Goal: Task Accomplishment & Management: Manage account settings

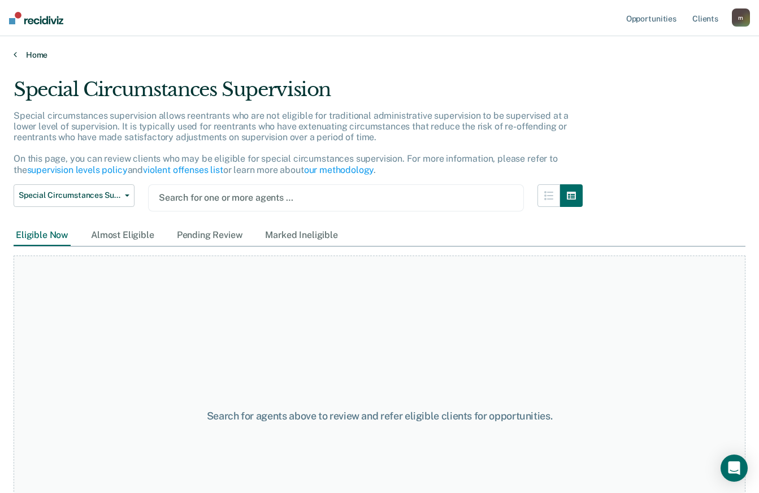
click at [36, 52] on link "Home" at bounding box center [380, 55] width 732 height 10
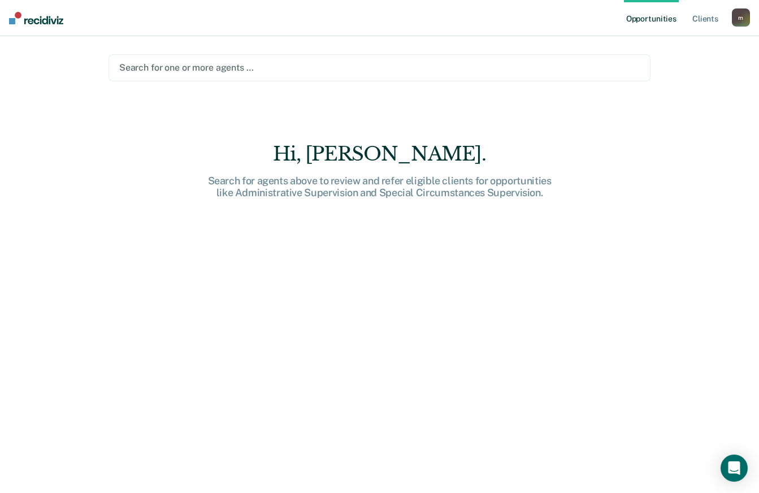
click at [146, 68] on div at bounding box center [379, 67] width 521 height 13
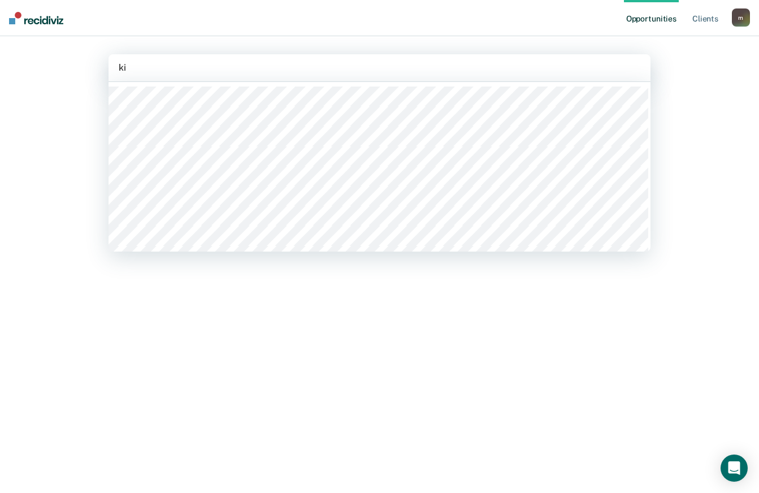
type input "kil"
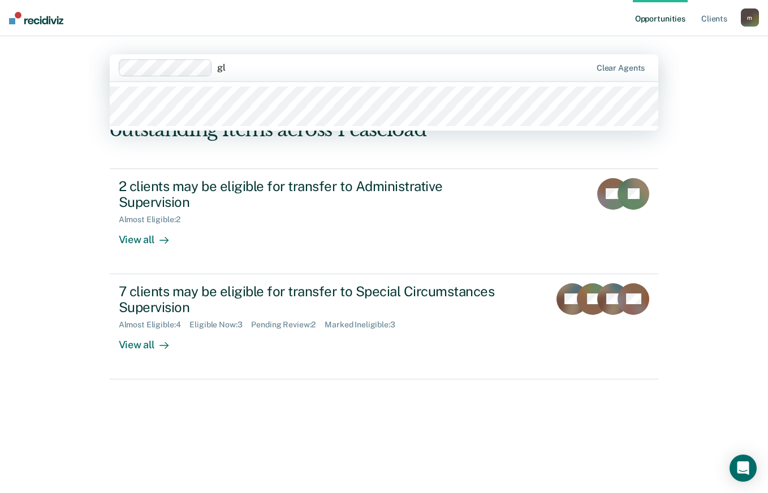
type input "g"
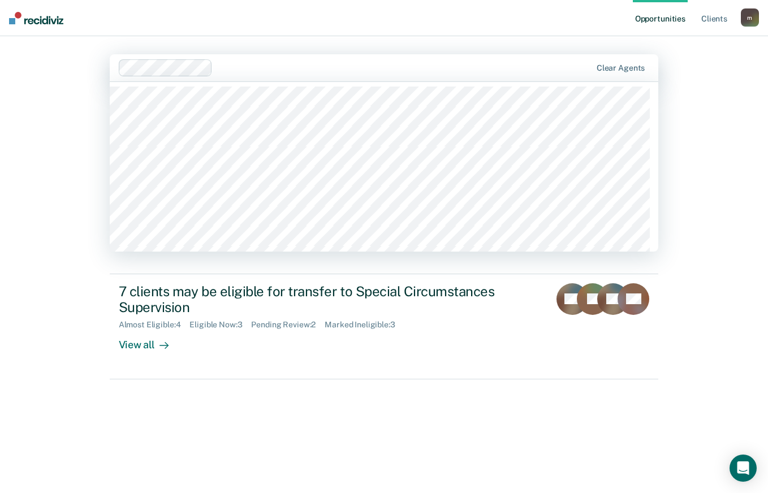
click at [38, 100] on div "Opportunities Client s mocordes@pa.gov m Profile How it works Log Out option Mi…" at bounding box center [384, 246] width 768 height 493
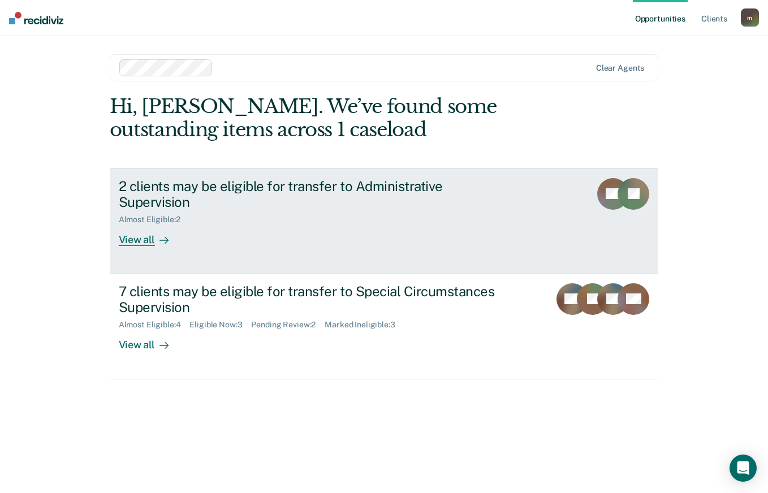
click at [224, 210] on div "Almost Eligible : 2" at bounding box center [317, 217] width 397 height 14
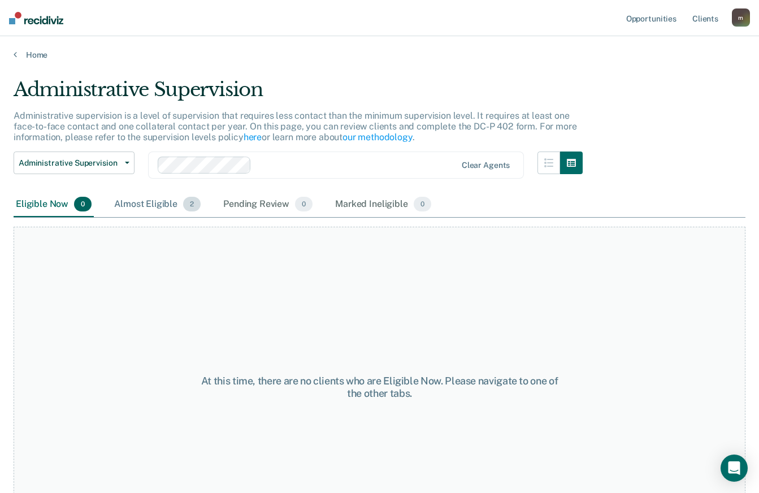
click at [157, 212] on div "Almost Eligible 2" at bounding box center [157, 204] width 91 height 25
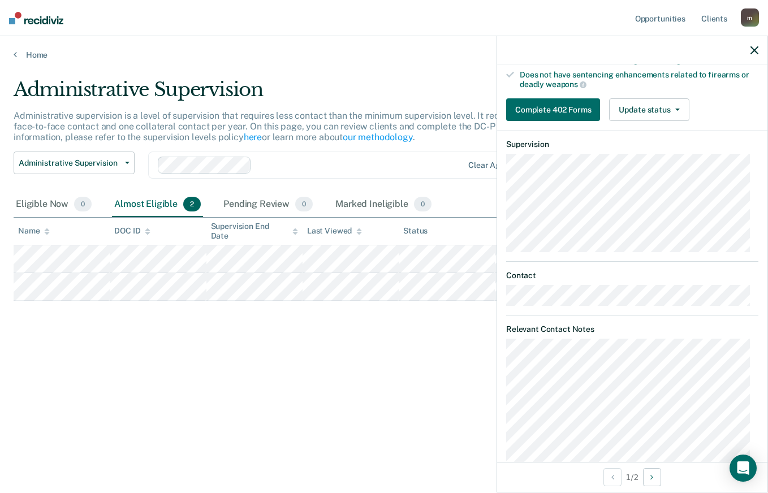
scroll to position [283, 0]
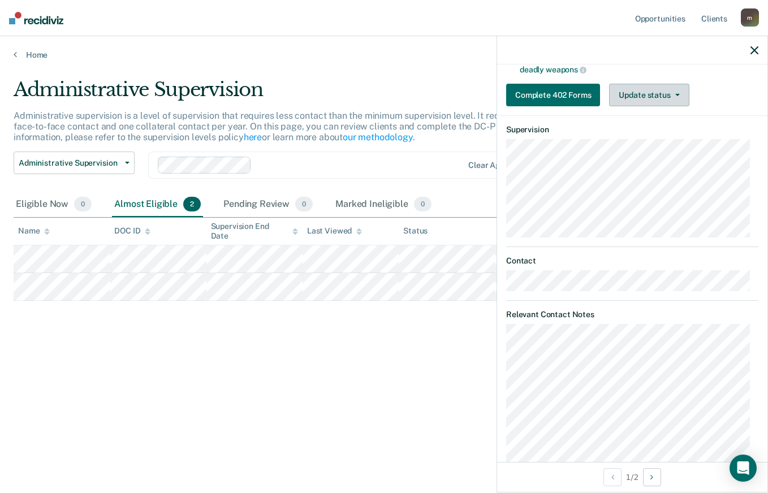
click at [665, 95] on button "Update status" at bounding box center [649, 95] width 80 height 23
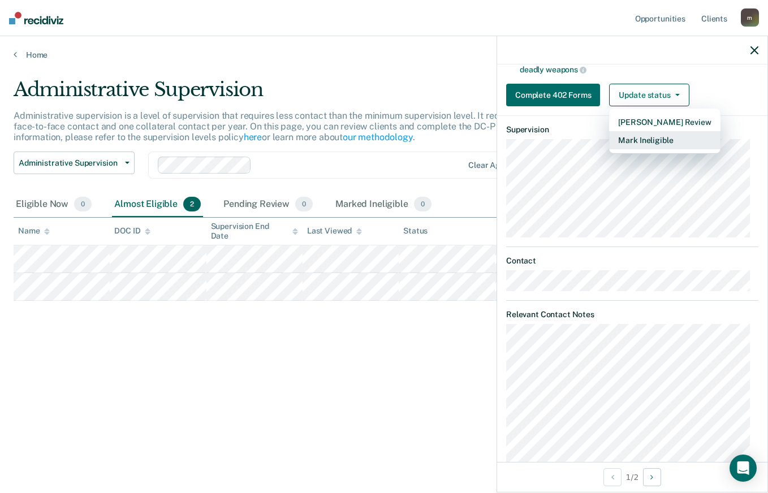
click at [664, 136] on button "Mark Ineligible" at bounding box center [664, 140] width 111 height 18
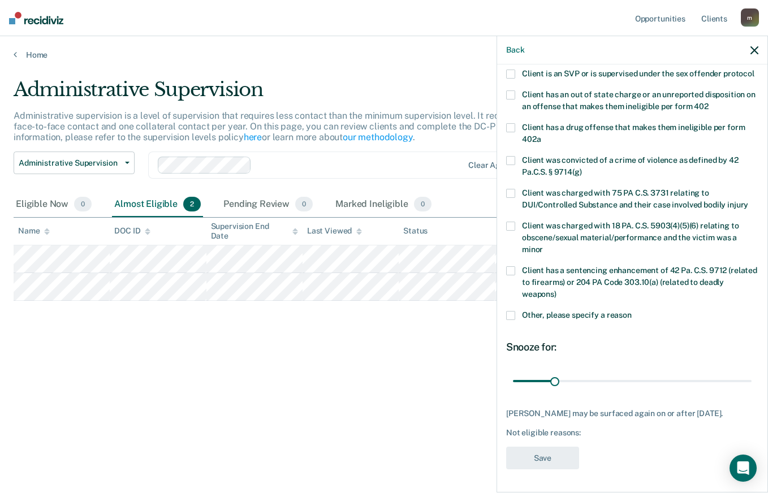
scroll to position [176, 0]
type input "36"
click at [560, 371] on input "range" at bounding box center [632, 381] width 239 height 20
click at [512, 311] on span at bounding box center [510, 315] width 9 height 9
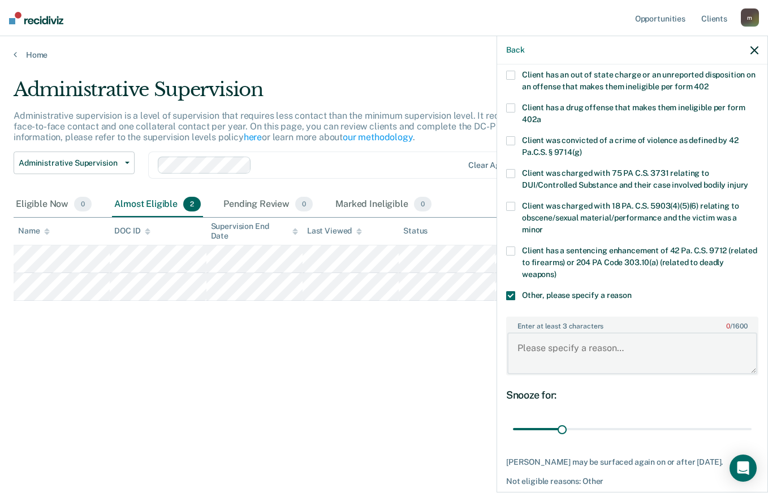
click at [576, 364] on textarea "Enter at least 3 characters 0 / 1600" at bounding box center [632, 353] width 250 height 42
type textarea "R"
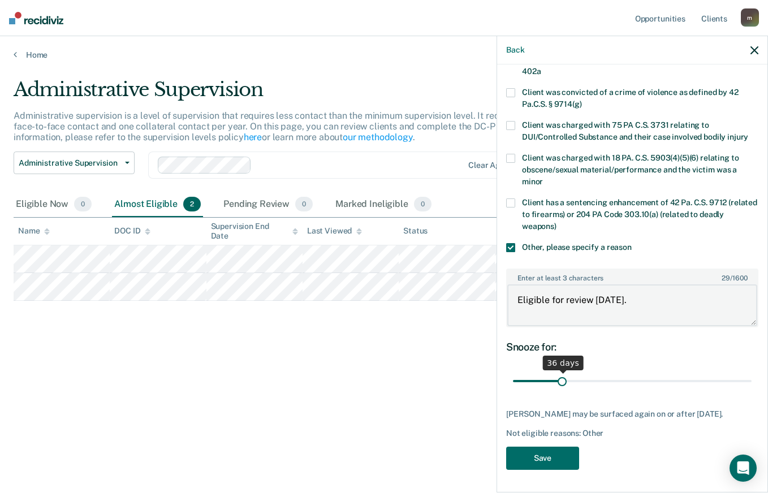
scroll to position [244, 0]
type textarea "Eligible for review 9/26/25."
click at [556, 455] on button "Save" at bounding box center [542, 458] width 73 height 23
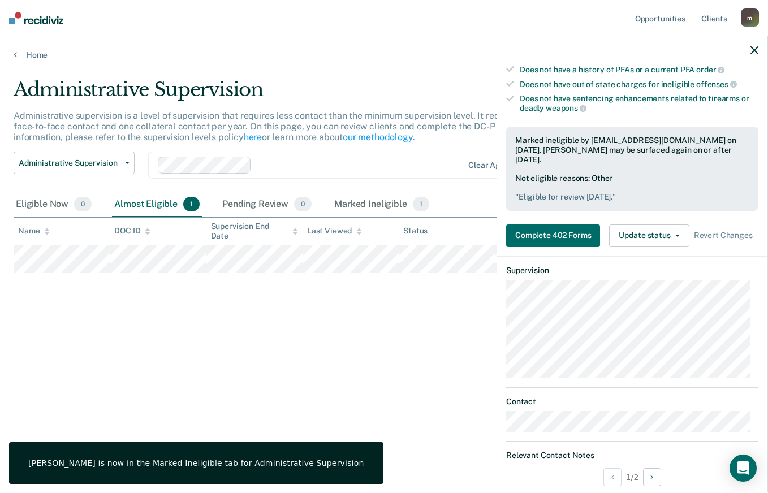
click at [757, 57] on div at bounding box center [632, 50] width 270 height 28
click at [756, 54] on icon "button" at bounding box center [754, 50] width 8 height 8
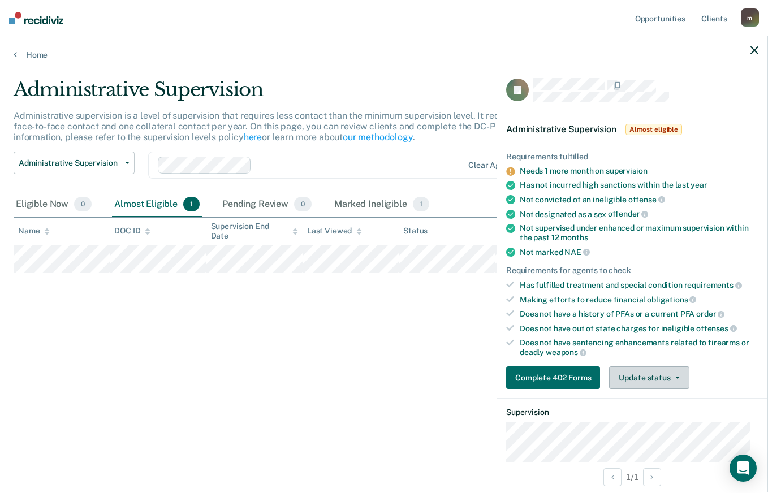
click at [650, 378] on button "Update status" at bounding box center [649, 377] width 80 height 23
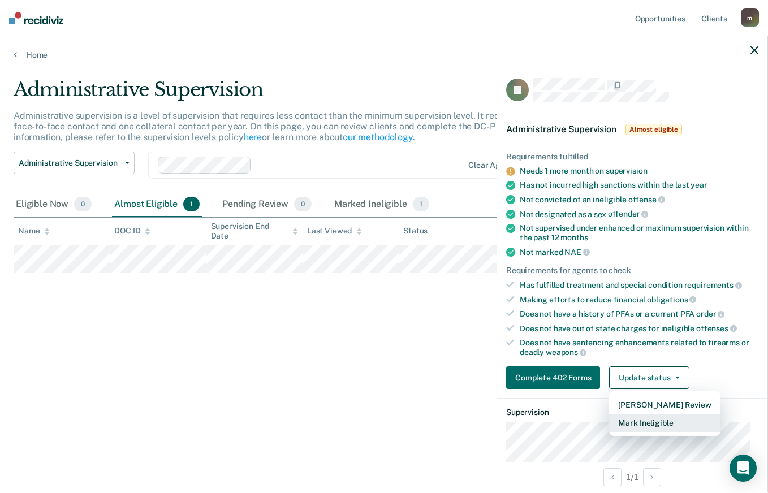
click at [651, 424] on button "Mark Ineligible" at bounding box center [664, 423] width 111 height 18
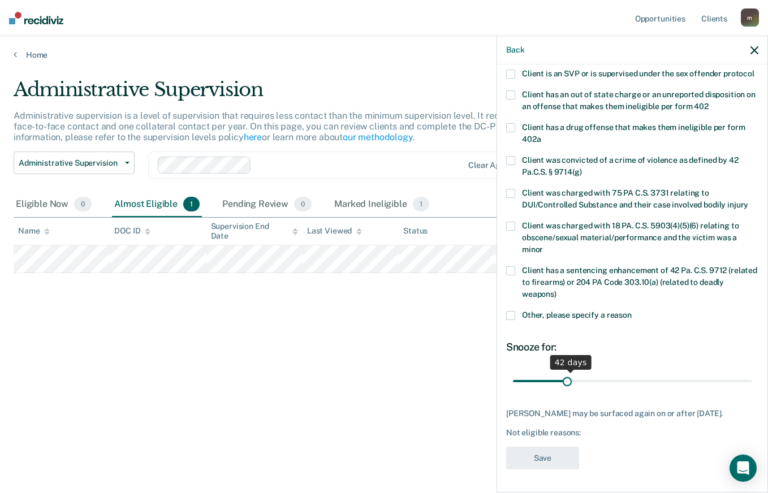
scroll to position [176, 0]
drag, startPoint x: 552, startPoint y: 373, endPoint x: 565, endPoint y: 375, distance: 13.2
type input "39"
click at [565, 375] on input "range" at bounding box center [632, 381] width 239 height 20
click at [511, 311] on span at bounding box center [510, 315] width 9 height 9
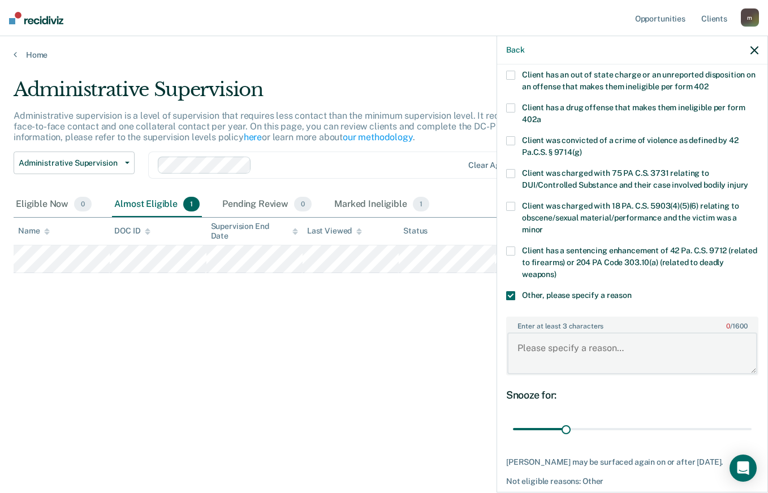
click at [576, 360] on textarea "Enter at least 3 characters 0 / 1600" at bounding box center [632, 353] width 250 height 42
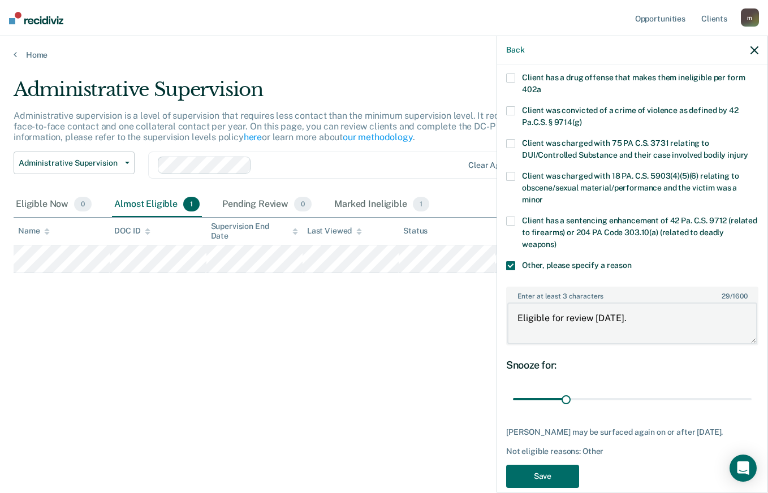
scroll to position [244, 0]
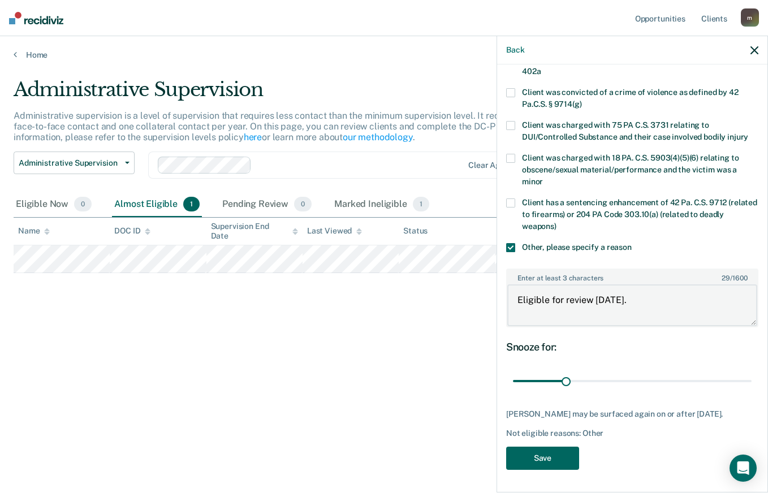
type textarea "Eligible for review 9/29/25."
click at [539, 455] on button "Save" at bounding box center [542, 458] width 73 height 23
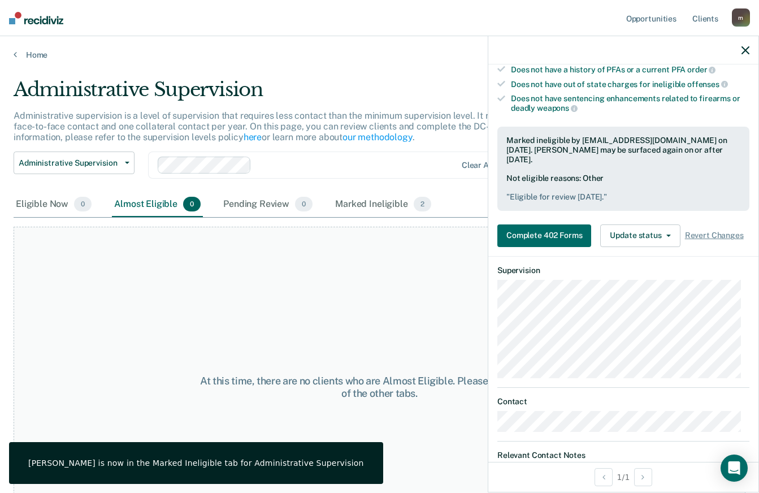
click at [748, 48] on icon "button" at bounding box center [746, 50] width 8 height 8
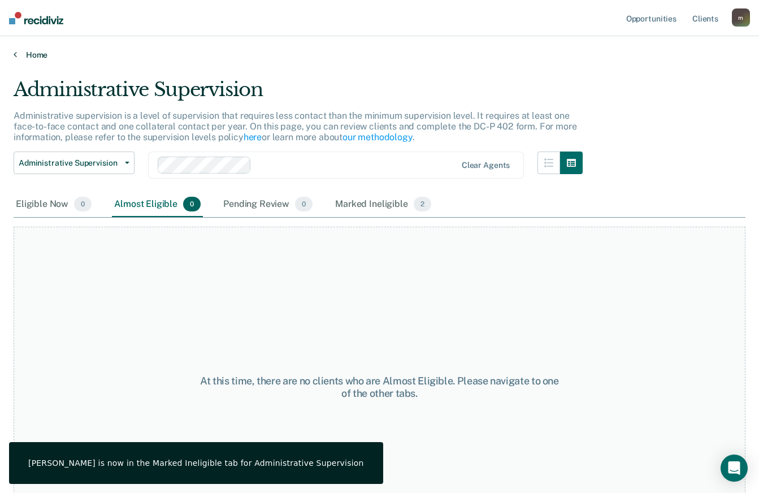
click at [34, 50] on link "Home" at bounding box center [380, 55] width 732 height 10
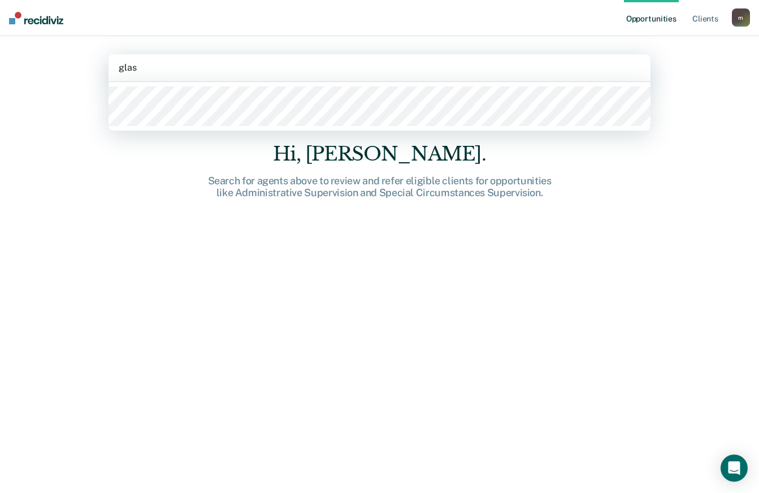
type input "glass"
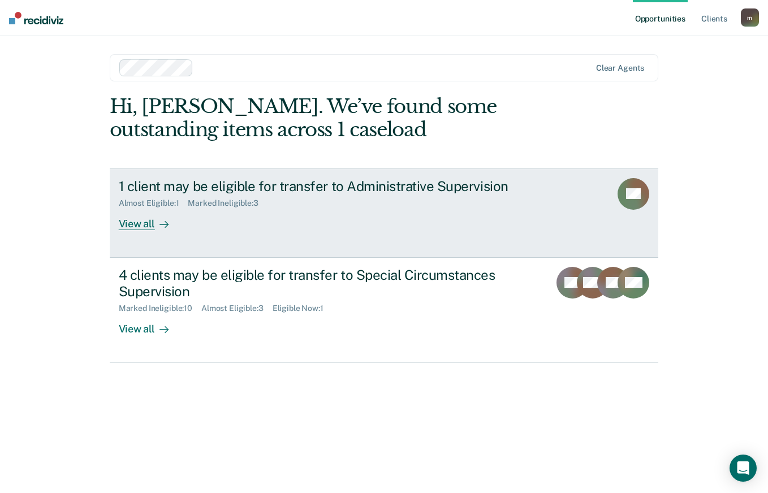
click at [154, 196] on div "Almost Eligible : 1 Marked Ineligible : 3" at bounding box center [317, 201] width 397 height 14
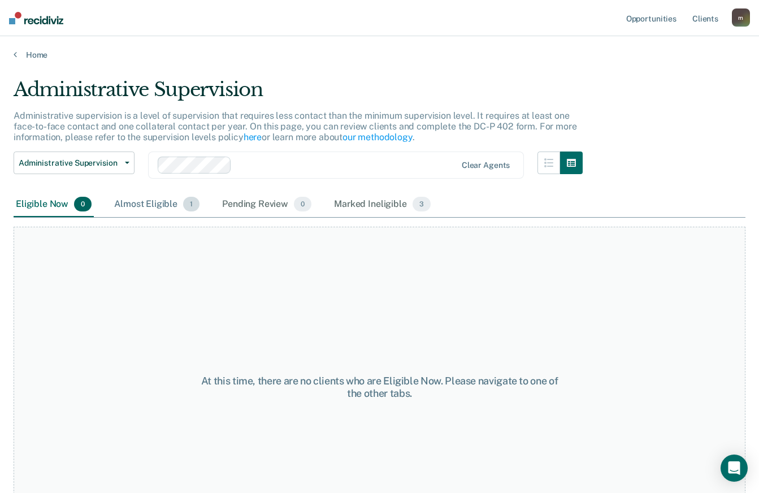
click at [137, 206] on div "Almost Eligible 1" at bounding box center [157, 204] width 90 height 25
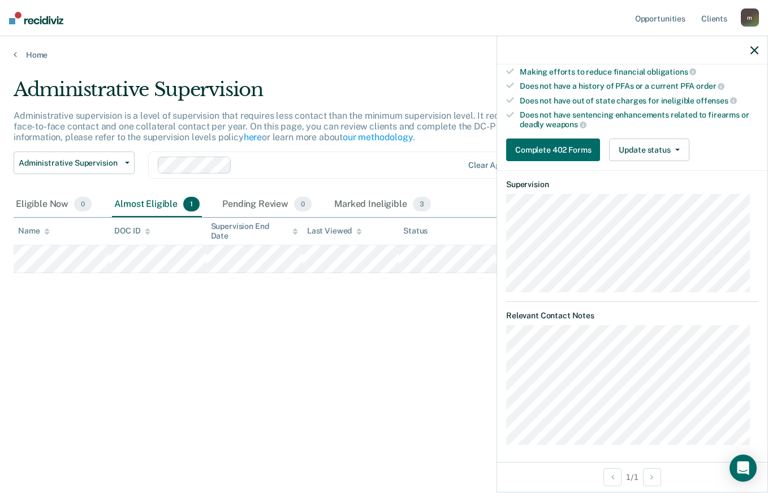
scroll to position [232, 0]
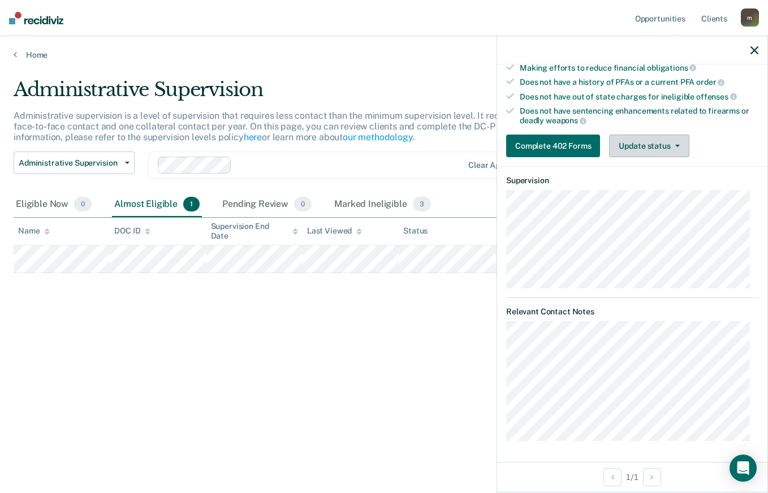
click at [646, 145] on button "Update status" at bounding box center [649, 146] width 80 height 23
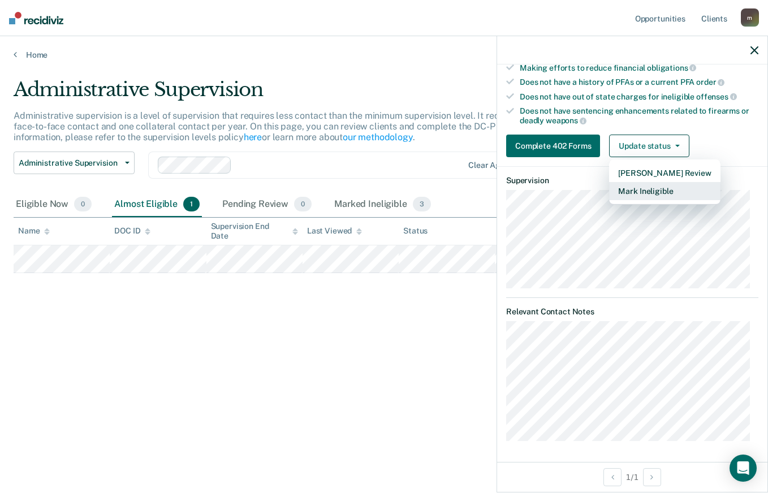
click at [650, 189] on button "Mark Ineligible" at bounding box center [664, 191] width 111 height 18
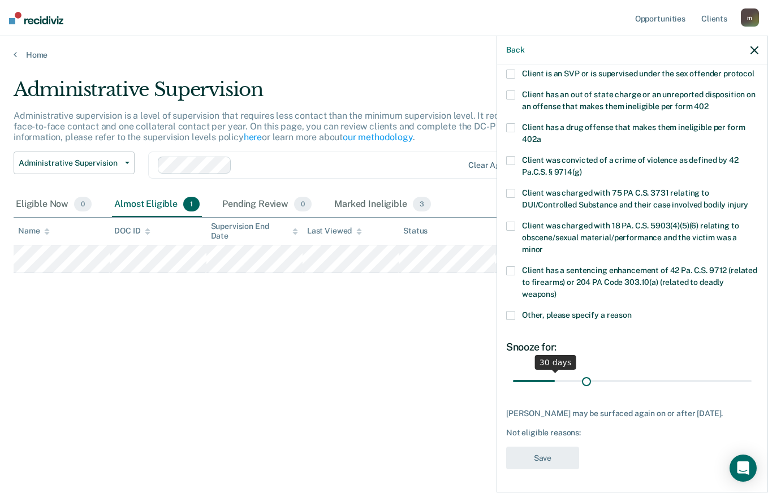
scroll to position [166, 0]
drag, startPoint x: 553, startPoint y: 371, endPoint x: 746, endPoint y: 394, distance: 194.1
type input "180"
click at [746, 391] on input "range" at bounding box center [632, 381] width 239 height 20
click at [507, 315] on span at bounding box center [510, 315] width 9 height 9
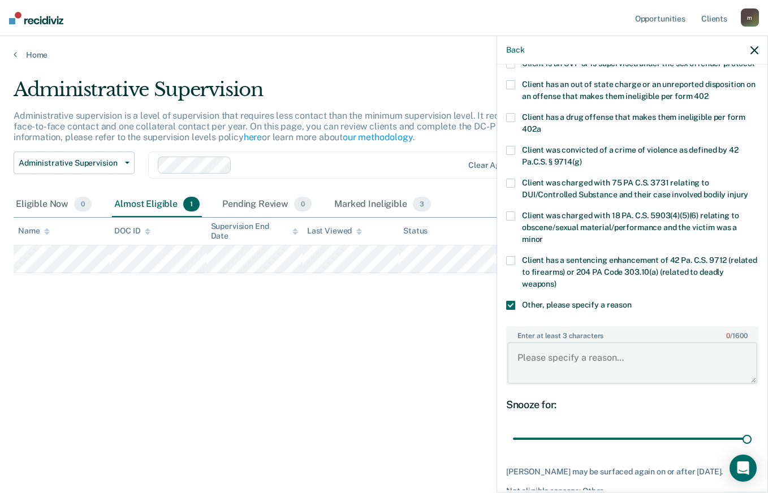
click at [578, 357] on textarea "Enter at least 3 characters 0 / 1600" at bounding box center [632, 363] width 250 height 42
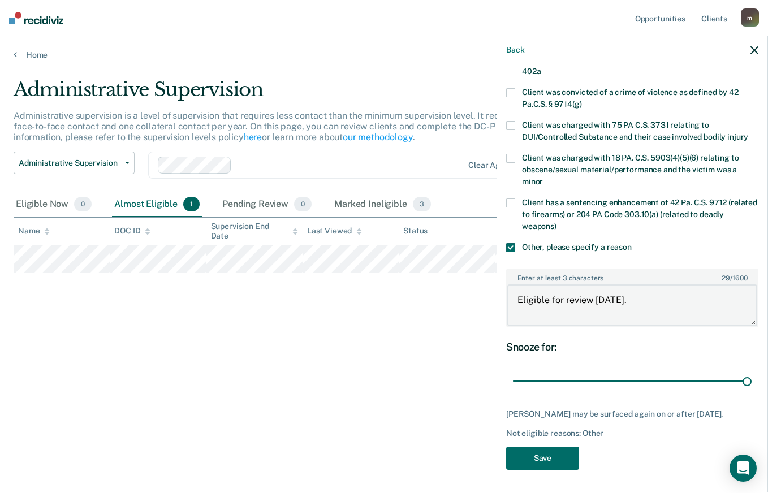
scroll to position [235, 0]
type textarea "Eligible for review 2/18/26."
click at [554, 460] on button "Save" at bounding box center [542, 458] width 73 height 23
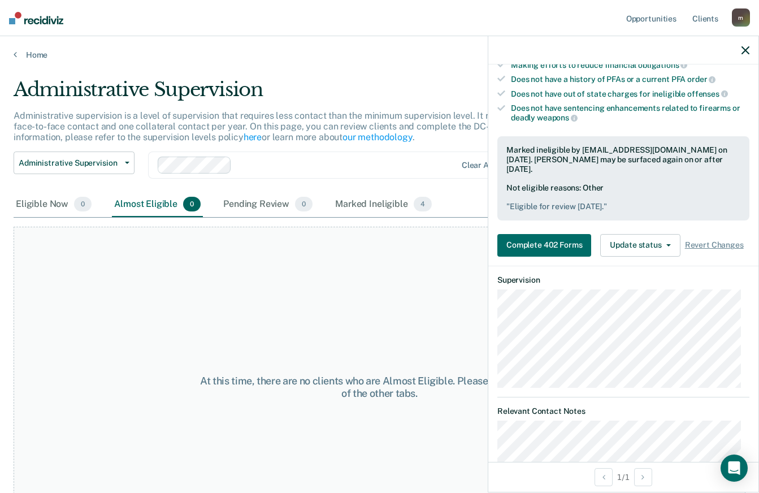
click at [745, 46] on icon "button" at bounding box center [746, 50] width 8 height 8
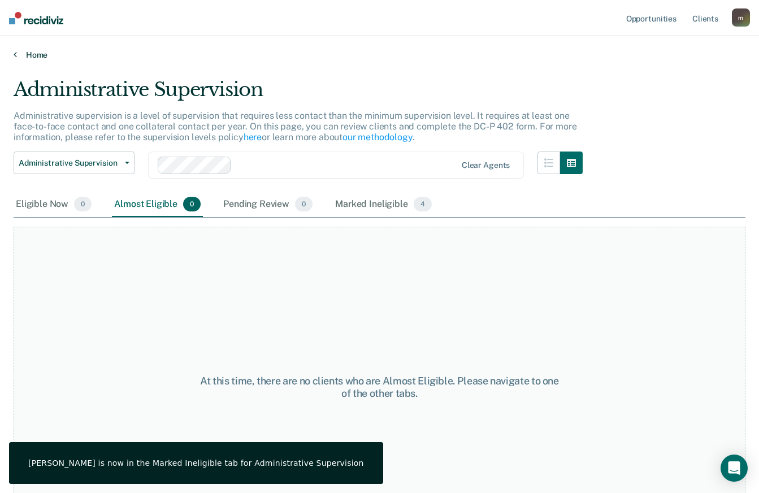
click at [36, 50] on link "Home" at bounding box center [380, 55] width 732 height 10
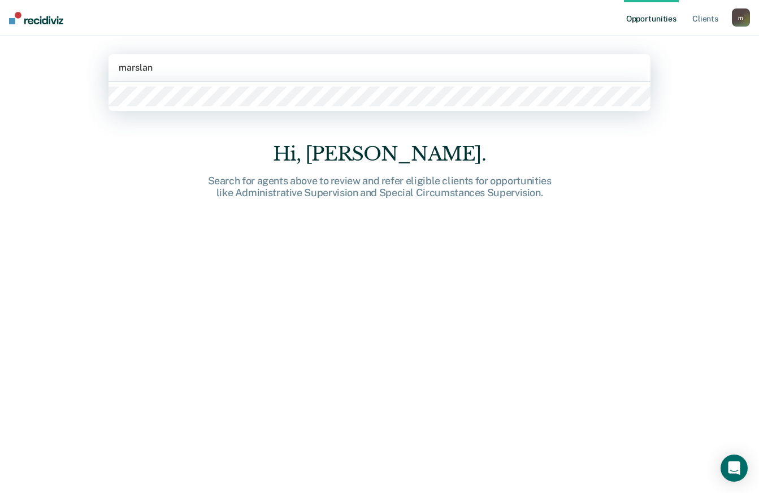
type input "marsland"
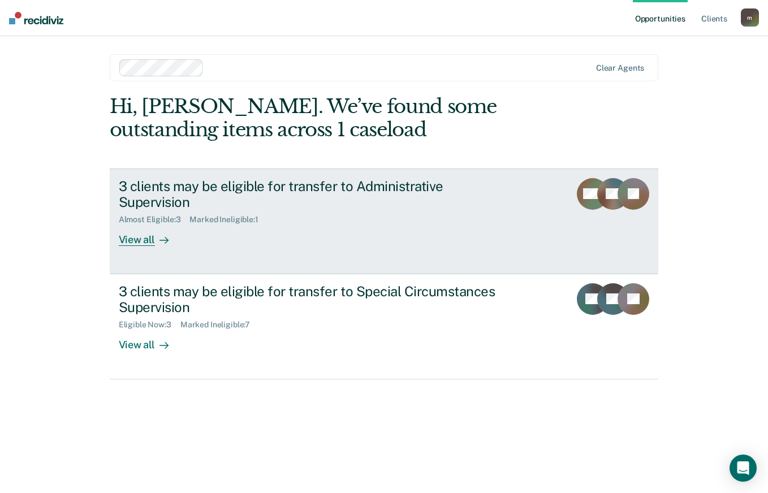
click at [240, 215] on div "Marked Ineligible : 1" at bounding box center [227, 220] width 77 height 10
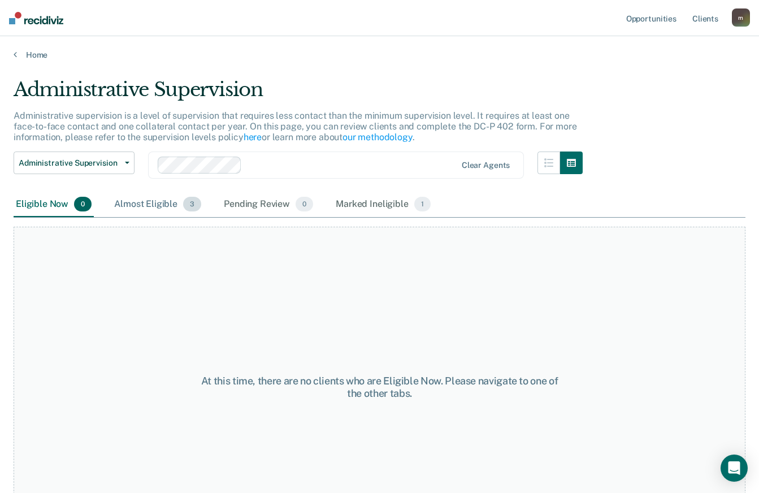
click at [170, 200] on div "Almost Eligible 3" at bounding box center [158, 204] width 92 height 25
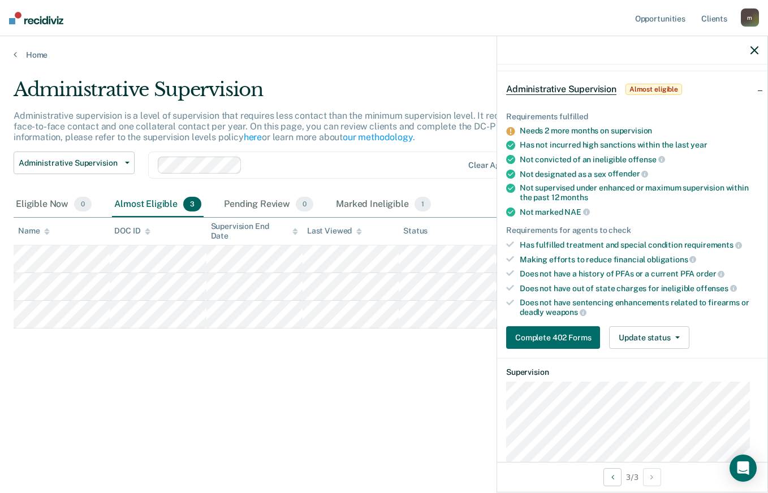
scroll to position [113, 0]
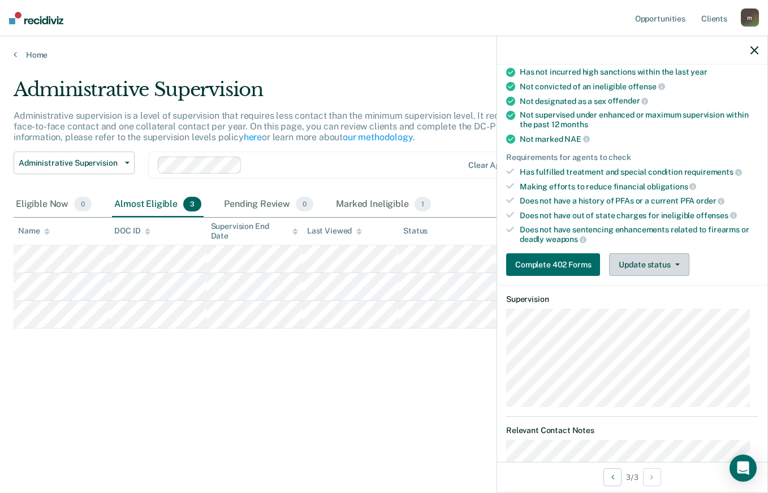
click at [635, 267] on button "Update status" at bounding box center [649, 264] width 80 height 23
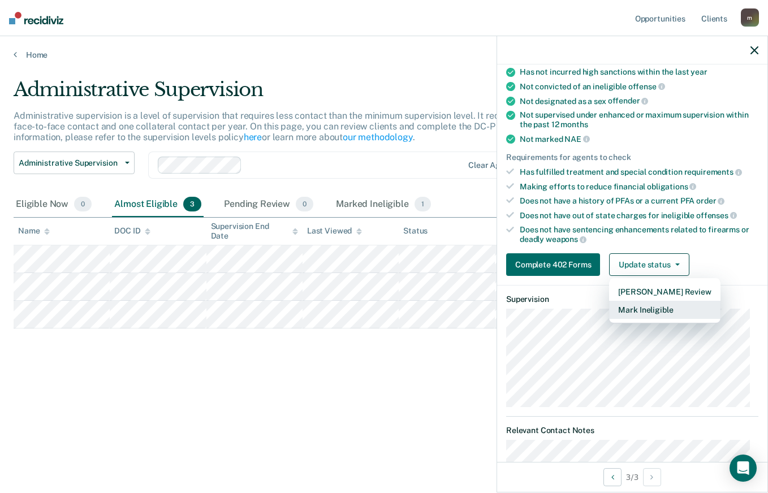
click at [648, 312] on button "Mark Ineligible" at bounding box center [664, 310] width 111 height 18
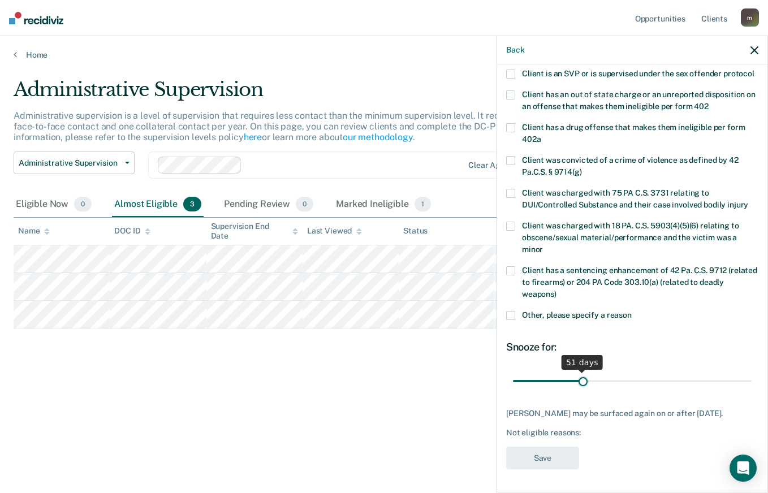
scroll to position [176, 0]
drag, startPoint x: 555, startPoint y: 371, endPoint x: 596, endPoint y: 384, distance: 43.1
type input "65"
click at [596, 384] on input "range" at bounding box center [632, 381] width 239 height 20
click at [509, 311] on span at bounding box center [510, 315] width 9 height 9
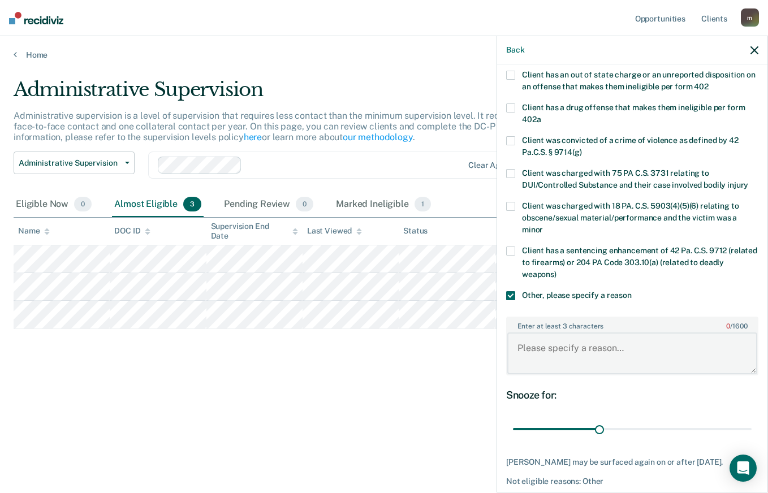
click at [565, 360] on textarea "Enter at least 3 characters 0 / 1600" at bounding box center [632, 353] width 250 height 42
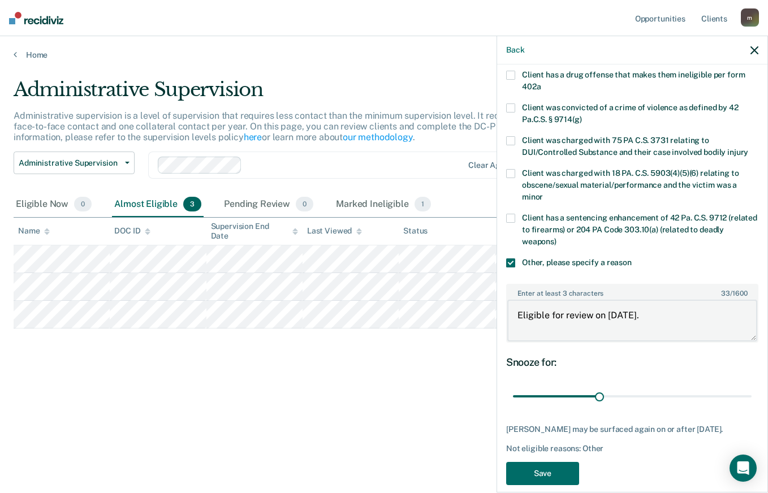
scroll to position [244, 0]
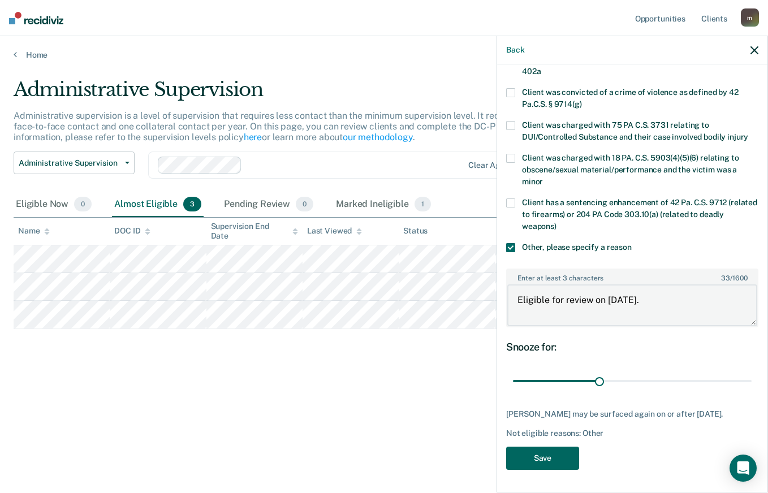
type textarea "Eligible for review on 10/25/25."
click at [562, 451] on button "Save" at bounding box center [542, 458] width 73 height 23
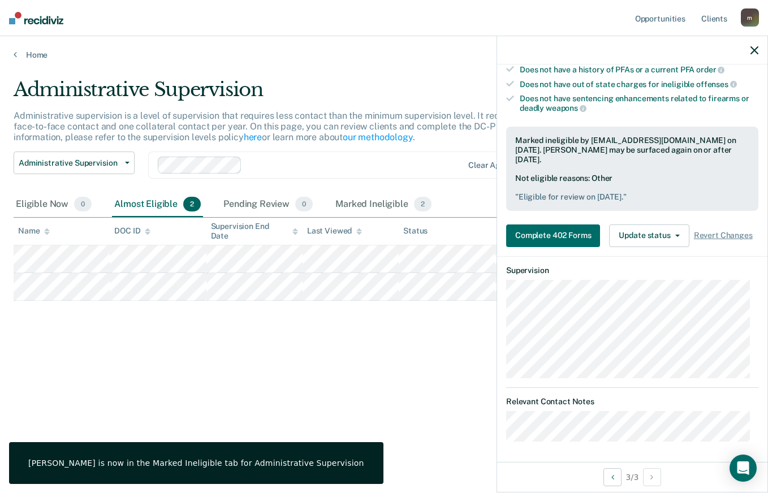
click at [754, 51] on icon "button" at bounding box center [754, 50] width 8 height 8
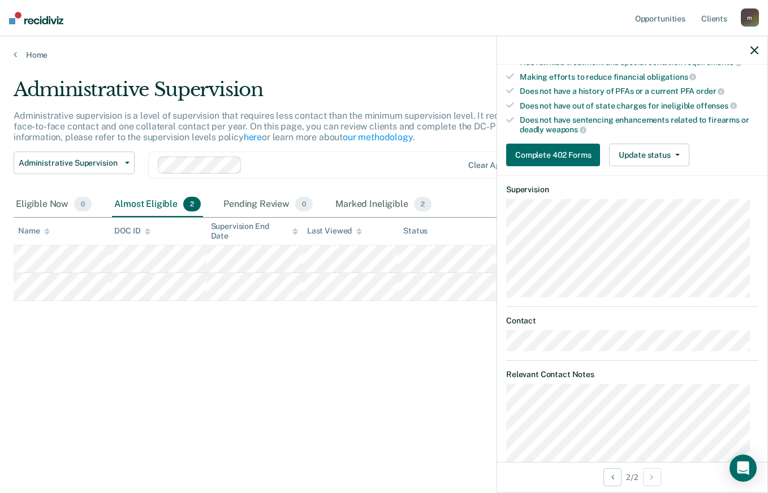
scroll to position [170, 0]
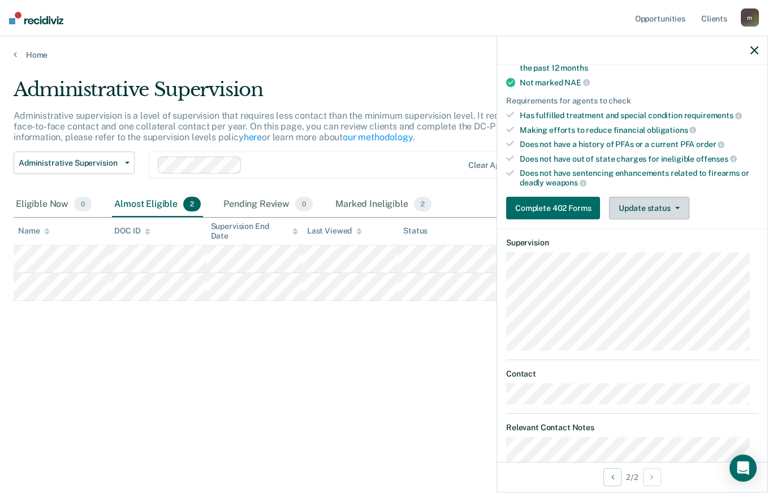
click at [665, 205] on button "Update status" at bounding box center [649, 208] width 80 height 23
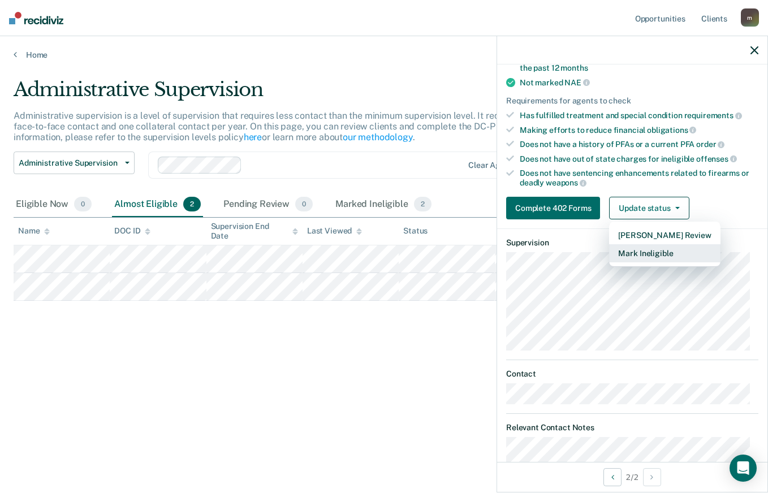
click at [656, 252] on button "Mark Ineligible" at bounding box center [664, 253] width 111 height 18
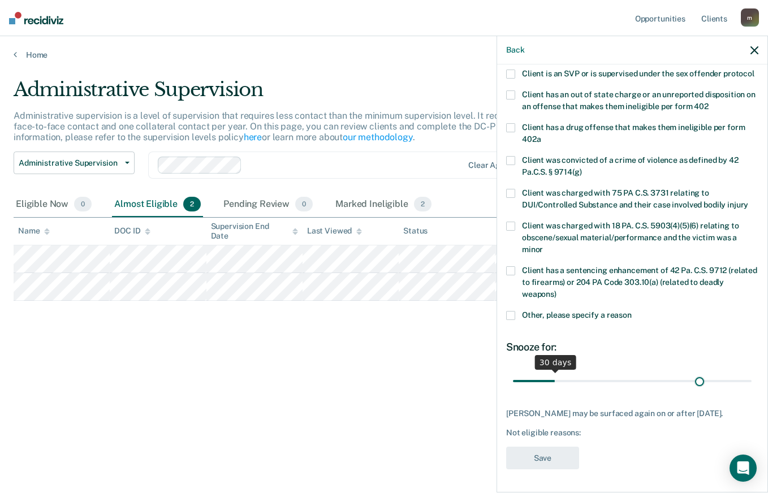
scroll to position [166, 0]
drag, startPoint x: 554, startPoint y: 381, endPoint x: 748, endPoint y: 383, distance: 194.5
type input "180"
click at [748, 383] on input "range" at bounding box center [632, 381] width 239 height 20
click at [513, 315] on span at bounding box center [510, 315] width 9 height 9
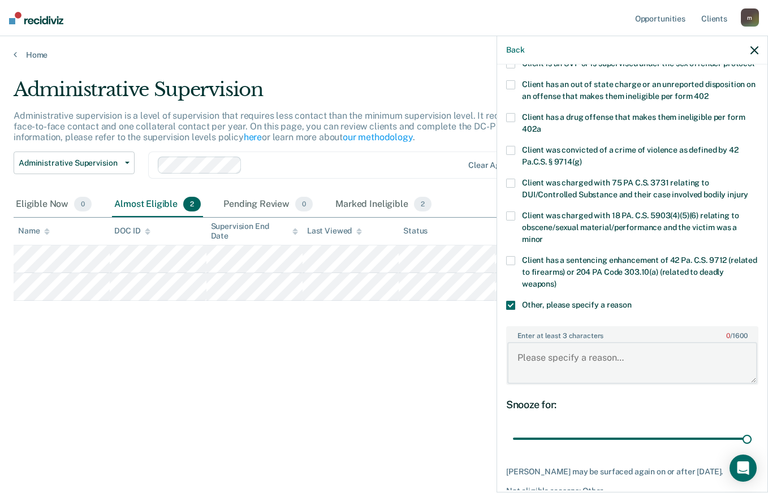
click at [576, 368] on textarea "Enter at least 3 characters 0 / 1600" at bounding box center [632, 363] width 250 height 42
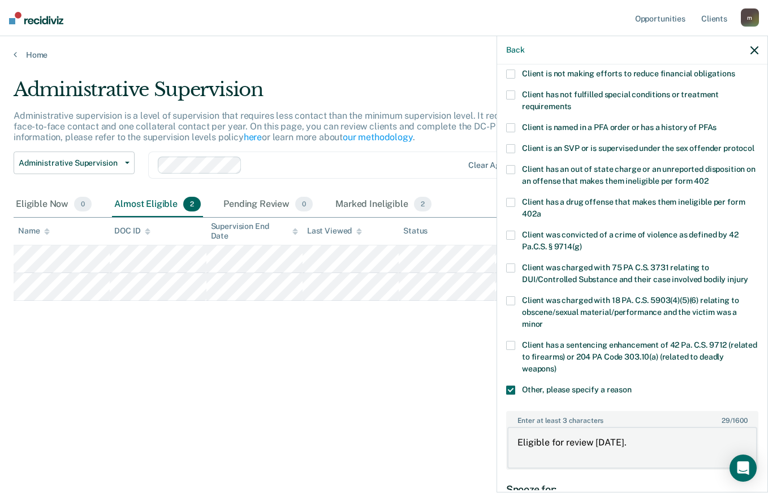
scroll to position [235, 0]
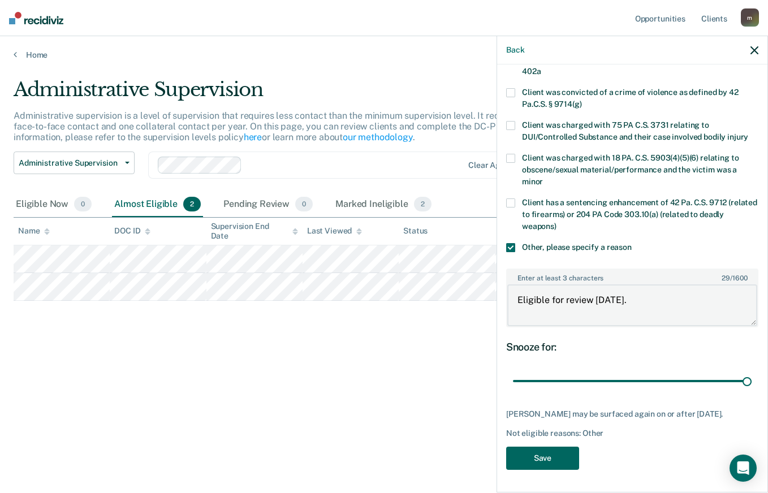
type textarea "Eligible for review 2/20/26."
click at [545, 456] on button "Save" at bounding box center [542, 458] width 73 height 23
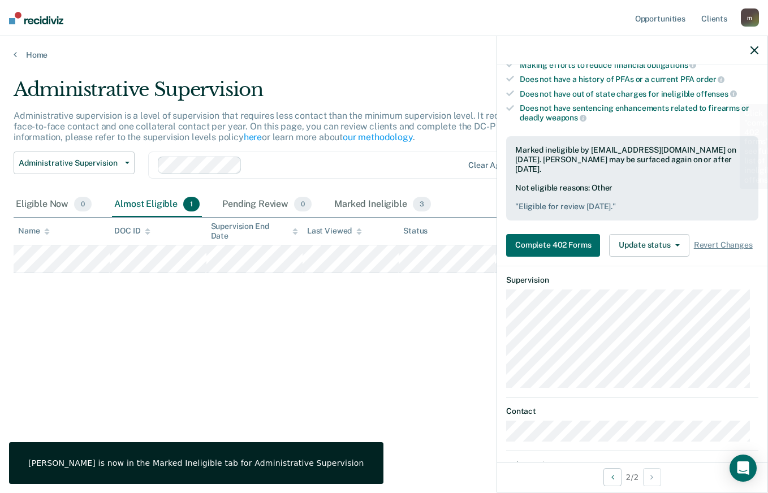
click at [751, 45] on button "button" at bounding box center [754, 50] width 8 height 10
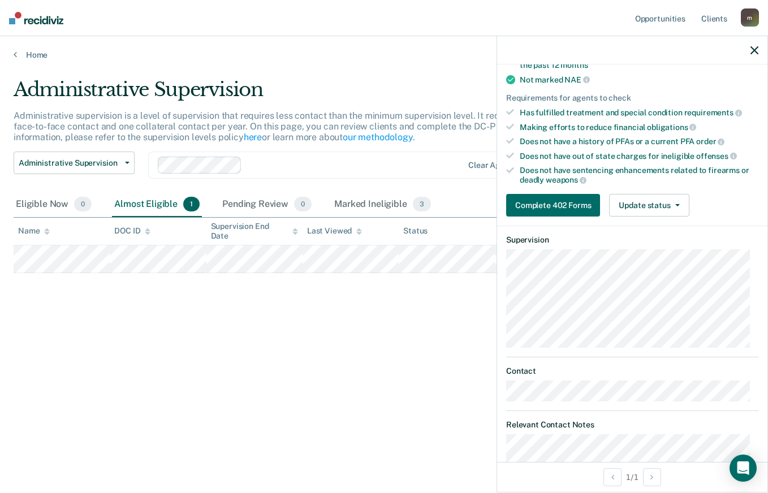
scroll to position [113, 0]
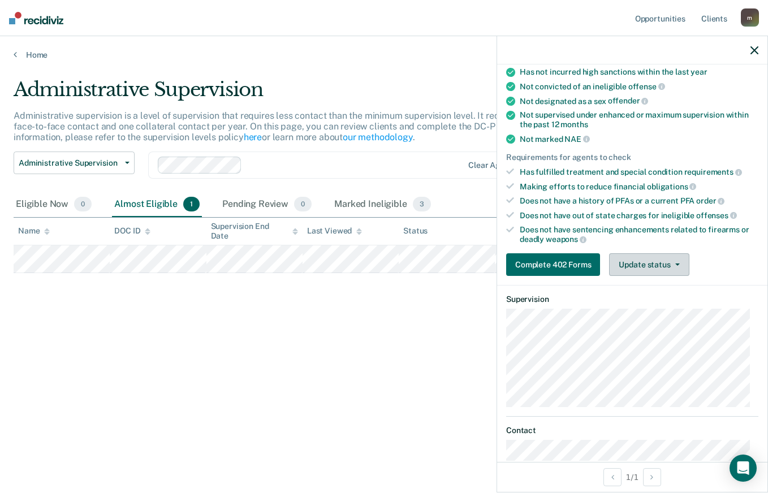
click at [666, 265] on button "Update status" at bounding box center [649, 264] width 80 height 23
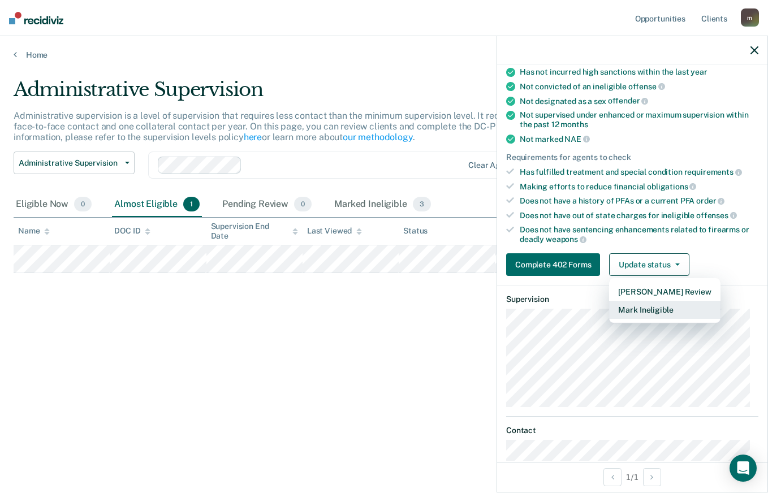
click at [660, 307] on button "Mark Ineligible" at bounding box center [664, 310] width 111 height 18
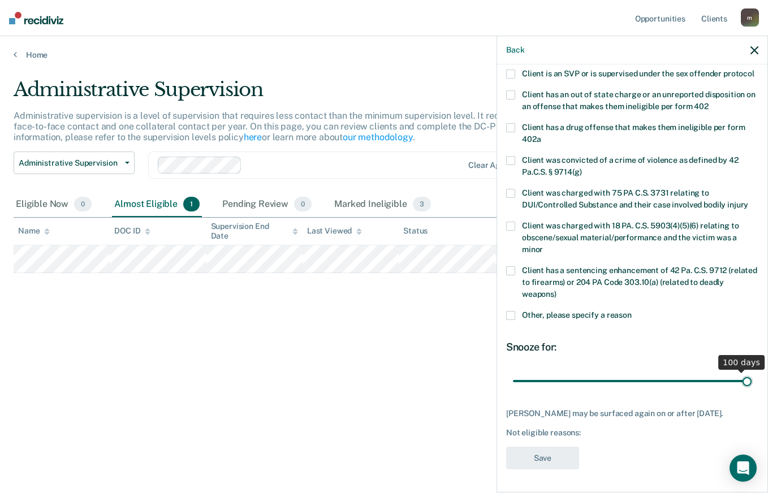
scroll to position [166, 0]
drag, startPoint x: 579, startPoint y: 373, endPoint x: 742, endPoint y: 388, distance: 163.5
type input "102"
click at [742, 388] on input "range" at bounding box center [632, 381] width 239 height 20
click at [512, 313] on span at bounding box center [510, 315] width 9 height 9
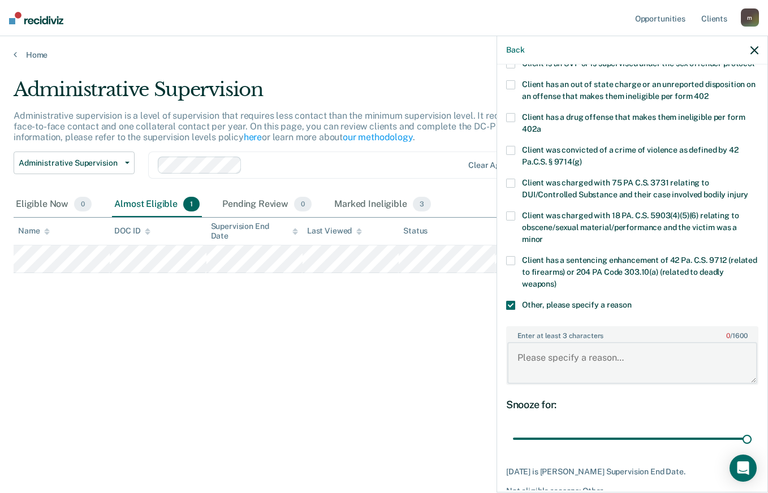
click at [588, 368] on textarea "Enter at least 3 characters 0 / 1600" at bounding box center [632, 363] width 250 height 42
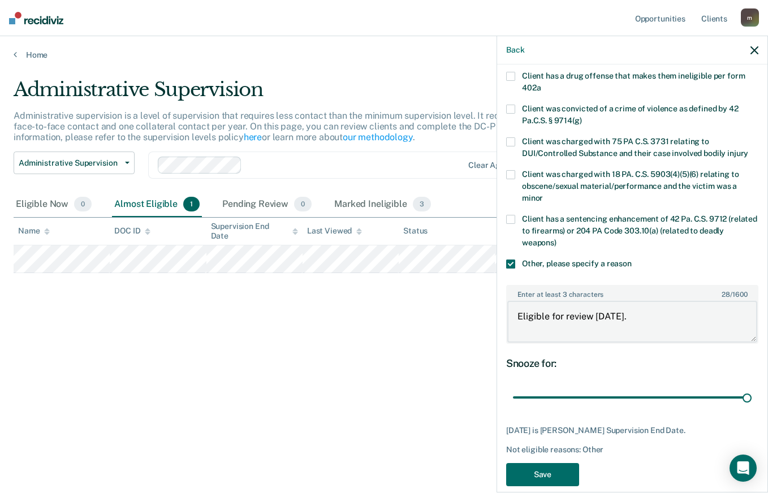
scroll to position [235, 0]
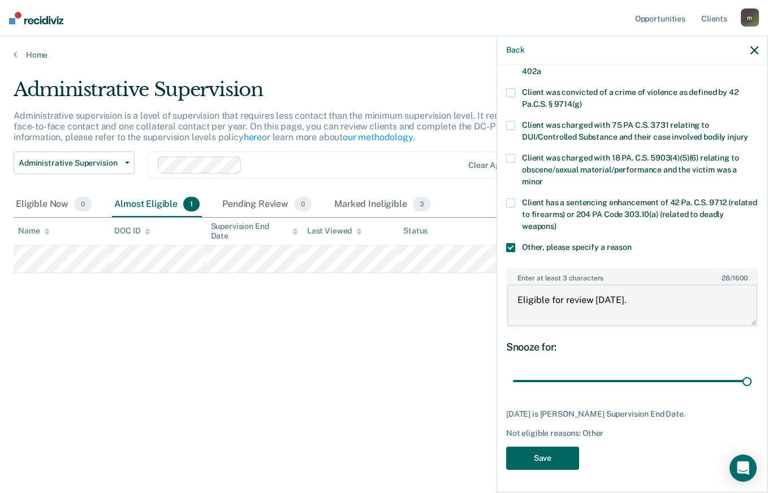
type textarea "Eligible for review 1/9/26."
click at [539, 453] on button "Save" at bounding box center [542, 458] width 73 height 23
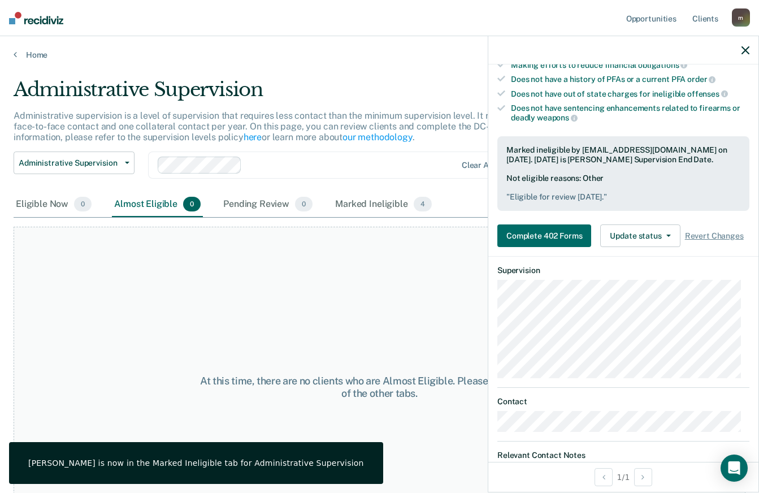
click at [744, 45] on button "button" at bounding box center [746, 50] width 8 height 10
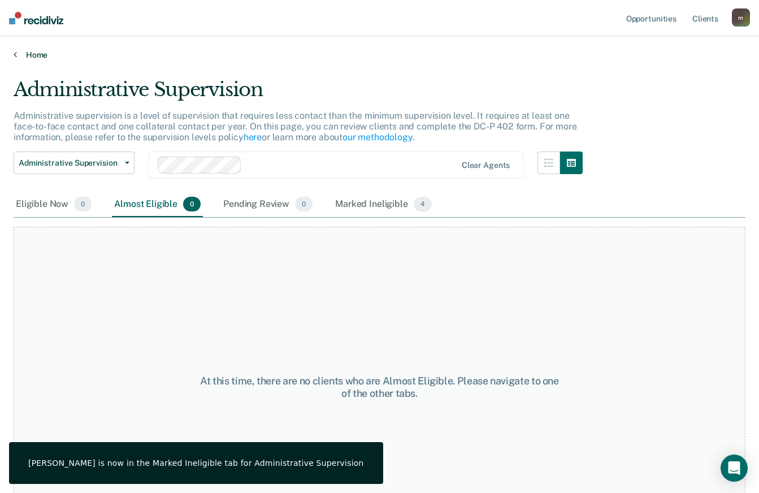
click at [39, 58] on link "Home" at bounding box center [380, 55] width 732 height 10
